Goal: Navigation & Orientation: Find specific page/section

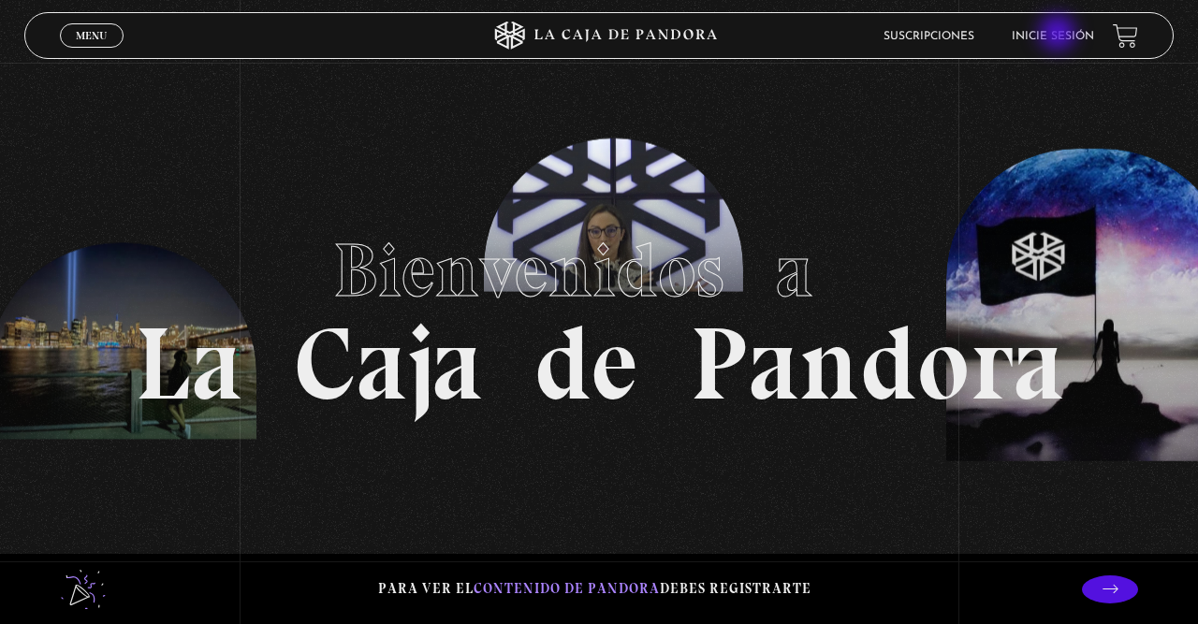
click at [1060, 35] on link "Inicie sesión" at bounding box center [1053, 36] width 82 height 11
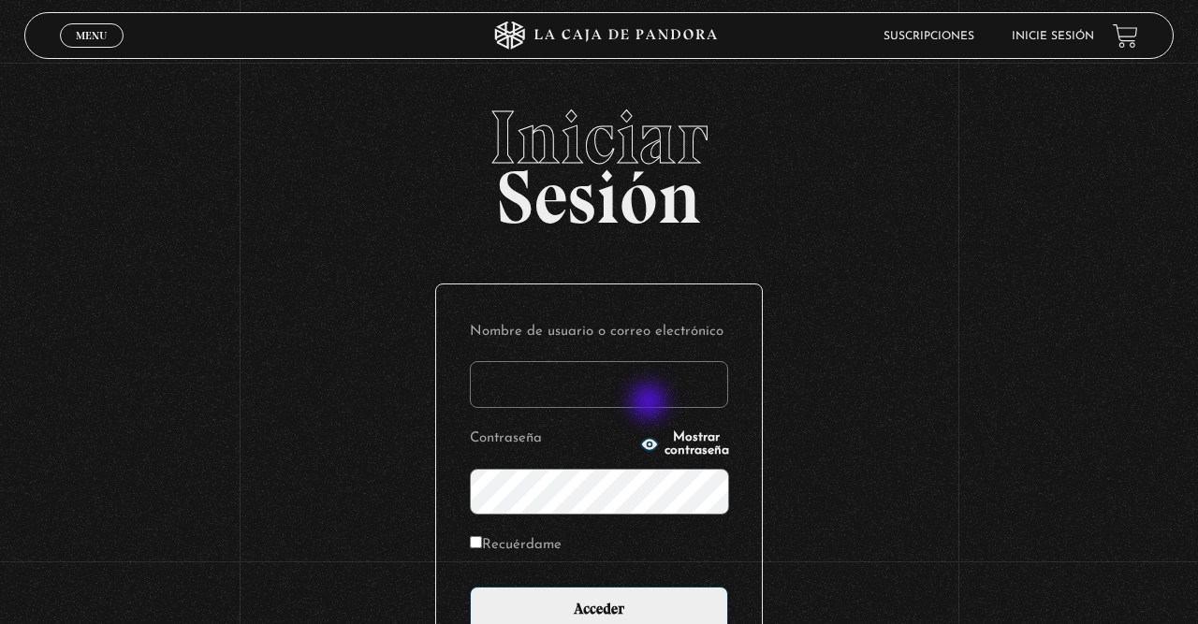
click at [650, 403] on input "Nombre de usuario o correo electrónico" at bounding box center [599, 384] width 258 height 47
type input "aggomezr"
click at [470, 587] on input "Acceder" at bounding box center [599, 610] width 258 height 47
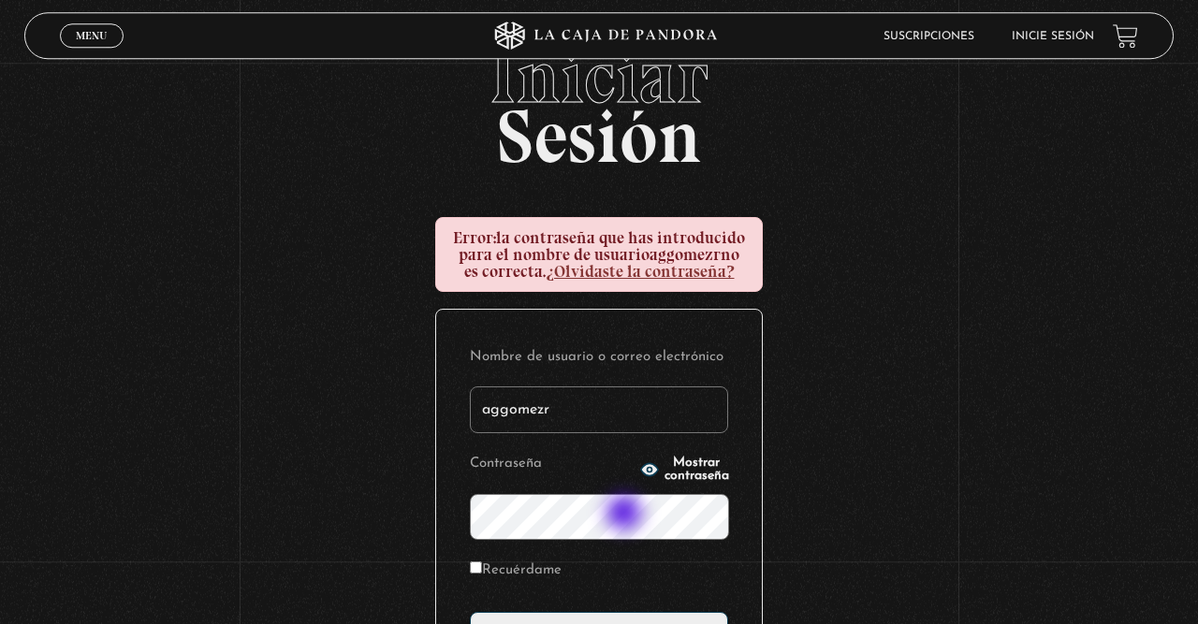
scroll to position [97, 0]
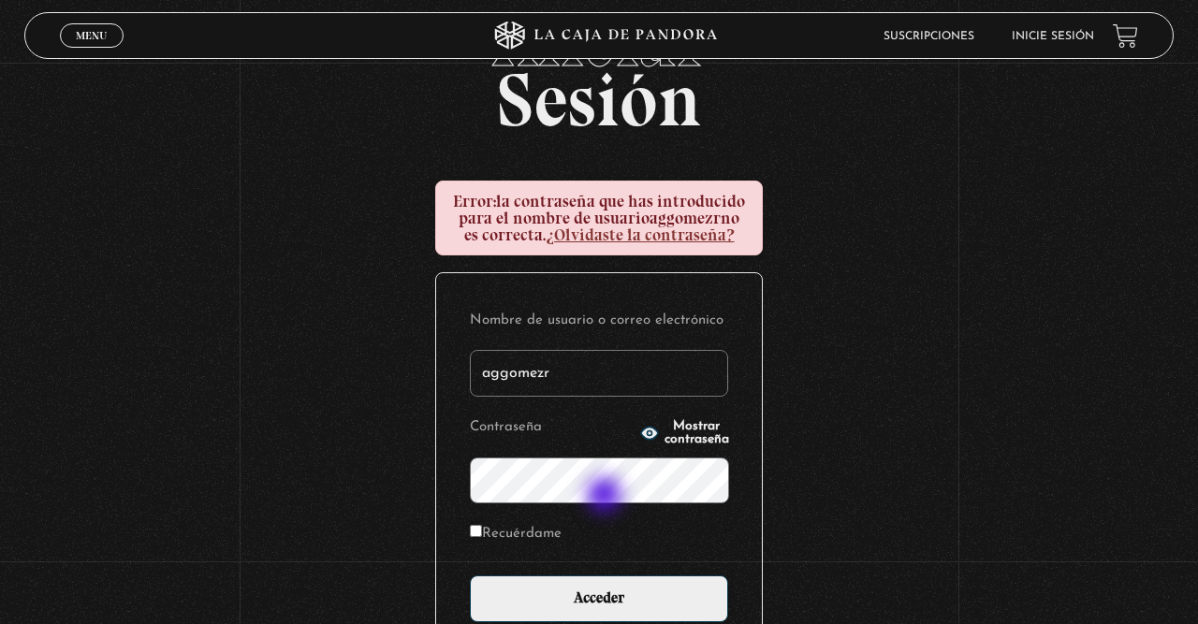
click at [470, 576] on input "Acceder" at bounding box center [599, 599] width 258 height 47
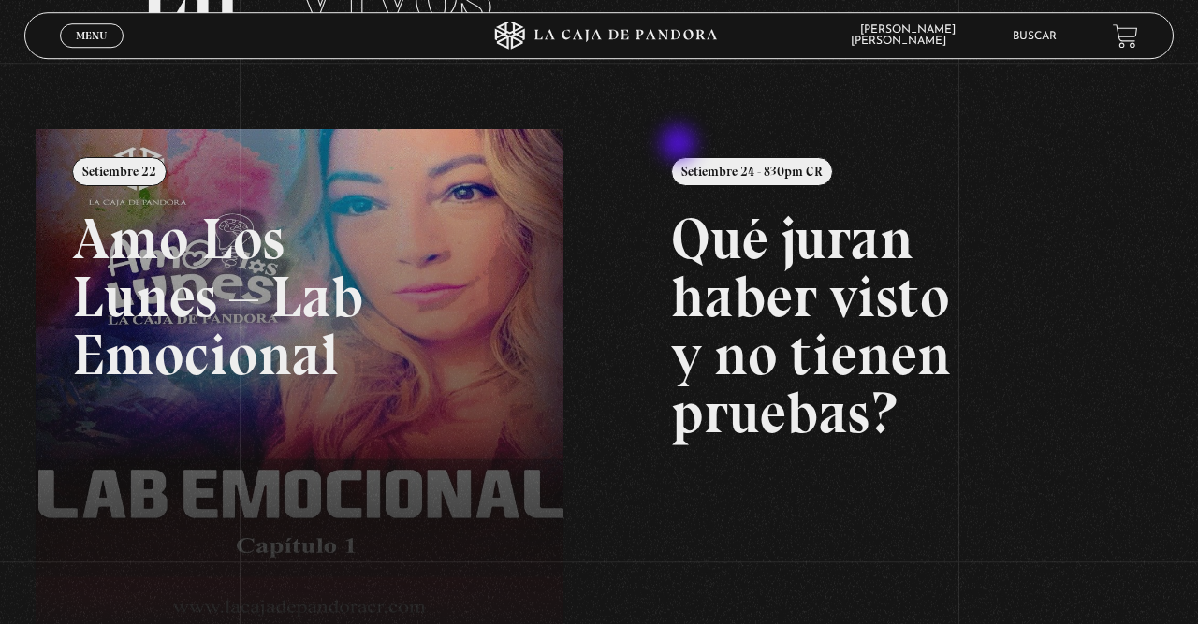
scroll to position [195, 0]
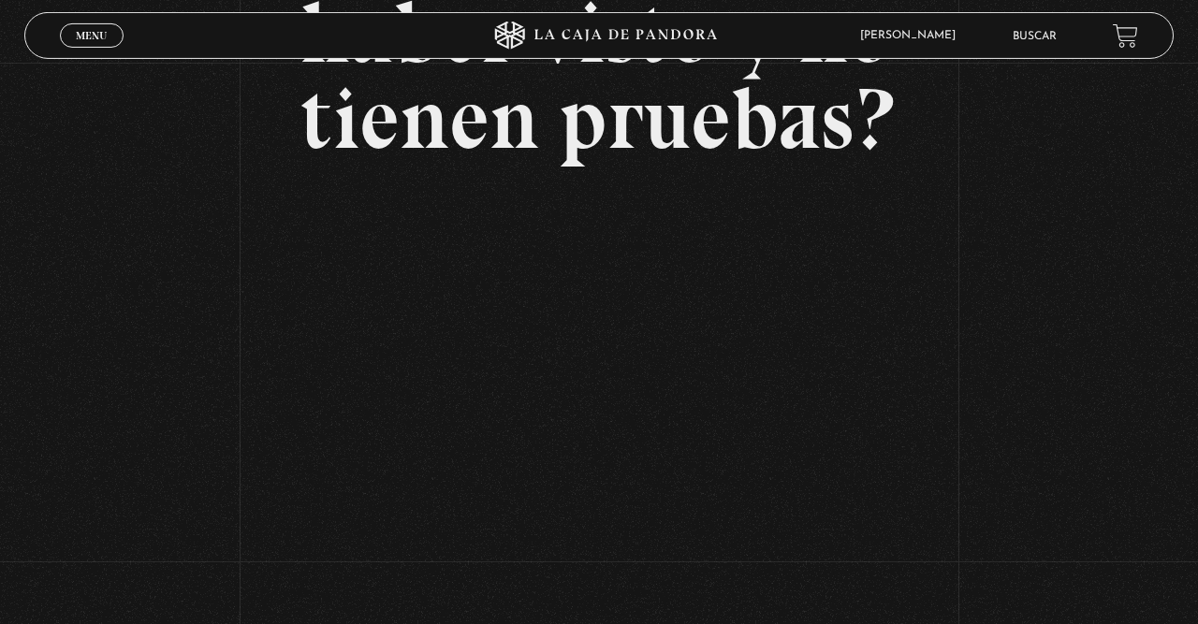
scroll to position [292, 0]
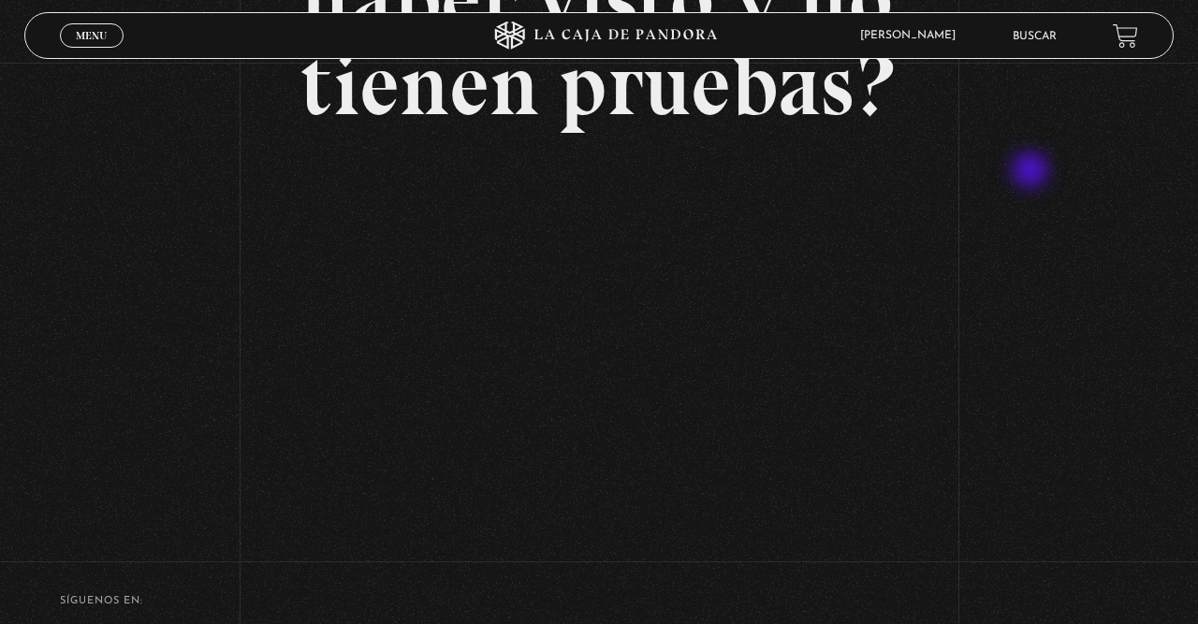
click at [1033, 172] on div "Volver Setiembre 24 - 830pm CR Qué juran haber visto y no tienen pruebas?" at bounding box center [599, 151] width 1198 height 760
click at [1034, 439] on div "Volver Setiembre 24 - 830pm CR Qué juran haber visto y no tienen pruebas?" at bounding box center [599, 151] width 1198 height 760
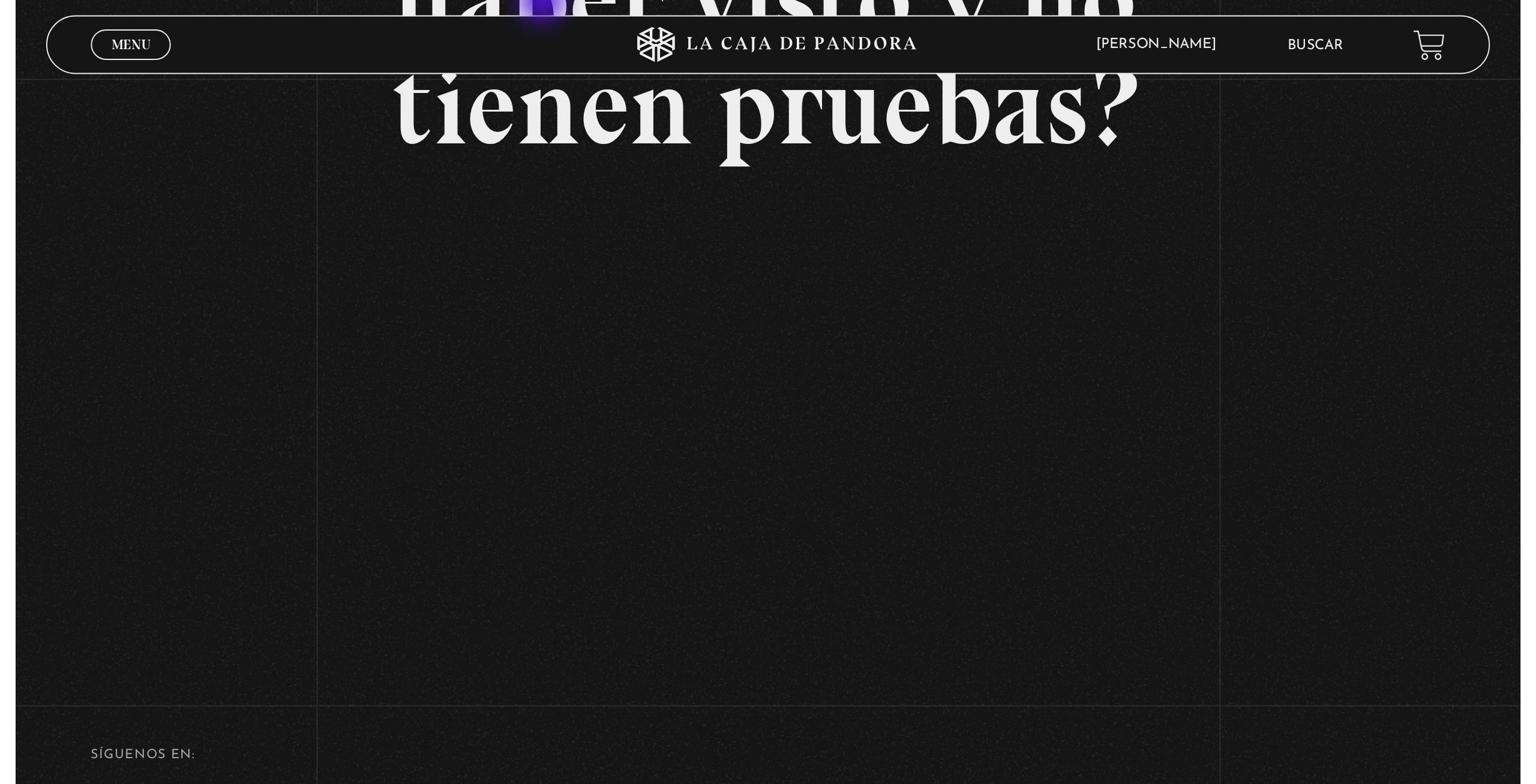
scroll to position [149, 0]
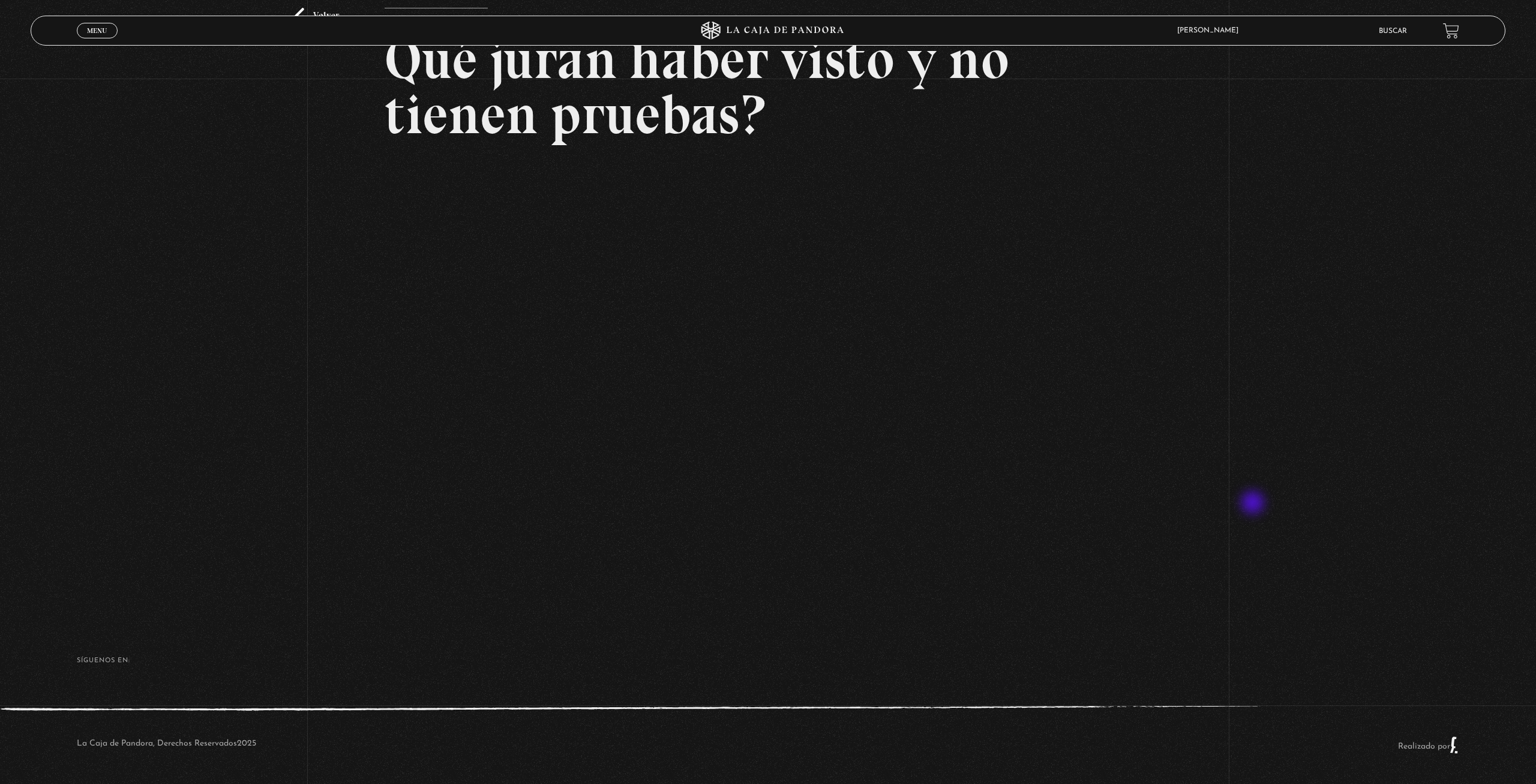
click at [767, 399] on div "Volver Setiembre 24 - 830pm CR Qué juran haber visto y no tienen pruebas?" at bounding box center [768, 272] width 1536 height 685
